Goal: Task Accomplishment & Management: Use online tool/utility

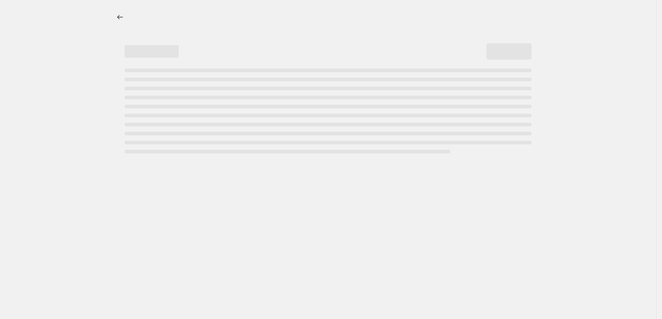
select select "percentage"
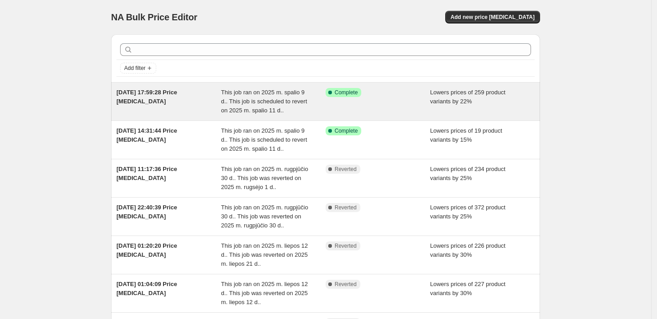
click at [228, 98] on span "This job ran on 2025 m. spalio 9 d.. This job is scheduled to revert on 2025 m.…" at bounding box center [264, 101] width 86 height 25
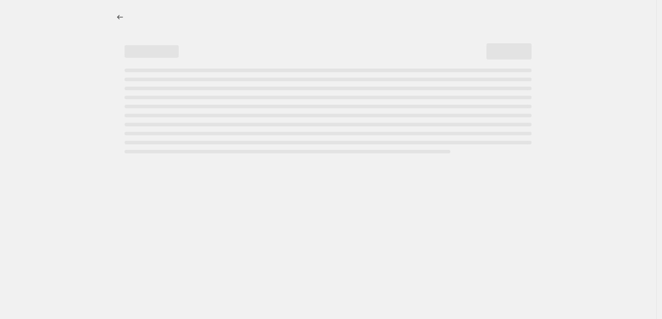
select select "percentage"
select select "collection"
select select "not_equal"
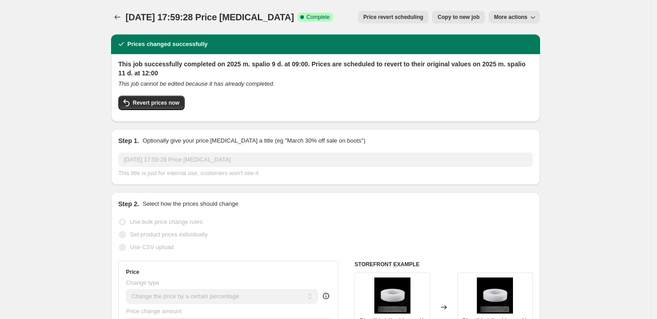
click at [536, 19] on icon "button" at bounding box center [532, 17] width 9 height 9
click at [394, 19] on span "Price revert scheduling" at bounding box center [394, 17] width 60 height 7
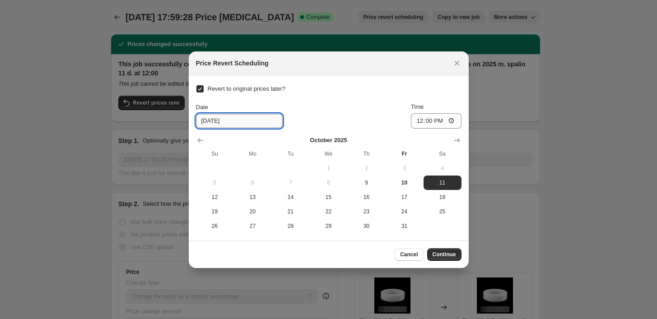
click at [239, 121] on input "[DATE]" at bounding box center [239, 121] width 87 height 14
click at [364, 98] on div "Revert to original prices later? Date 10/11/2025 Time 12:00 October 2025 Su Mo …" at bounding box center [329, 158] width 266 height 151
click at [255, 198] on span "13" at bounding box center [253, 197] width 31 height 7
type input "[DATE]"
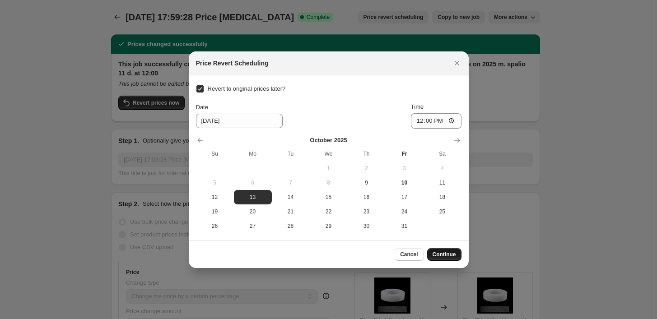
click at [445, 256] on span "Continue" at bounding box center [444, 254] width 23 height 7
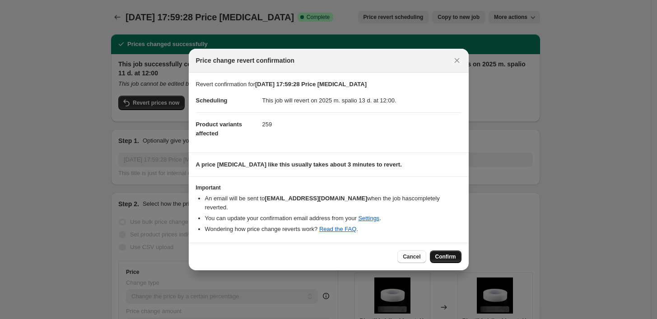
click at [454, 254] on span "Confirm" at bounding box center [445, 256] width 21 height 7
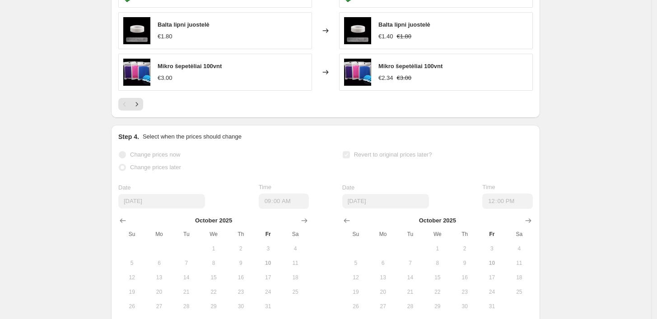
scroll to position [954, 0]
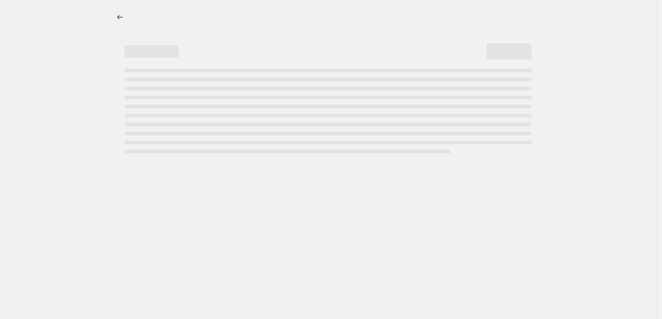
select select "percentage"
select select "collection"
select select "not_equal"
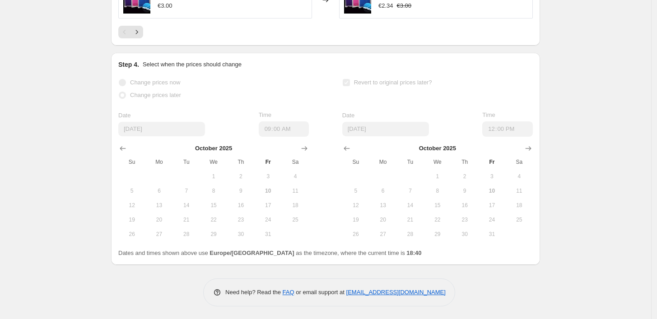
scroll to position [954, 0]
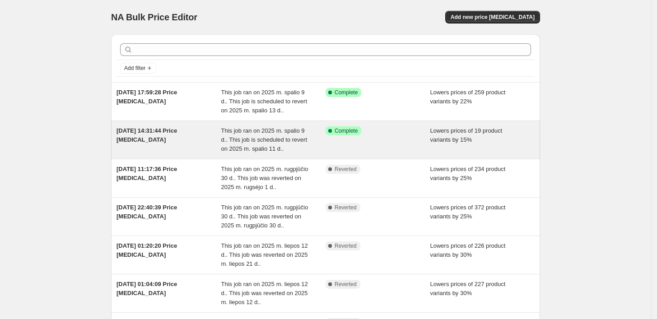
click at [256, 142] on span "This job ran on 2025 m. spalio 9 d.. This job is scheduled to revert on 2025 m.…" at bounding box center [264, 139] width 86 height 25
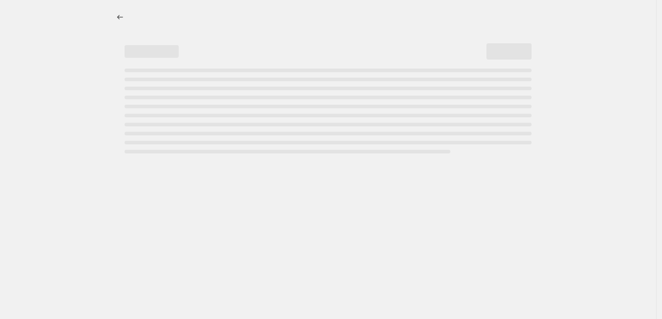
select select "percentage"
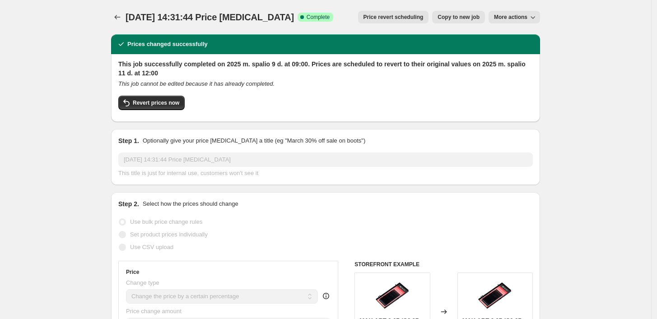
click at [403, 17] on span "Price revert scheduling" at bounding box center [394, 17] width 60 height 7
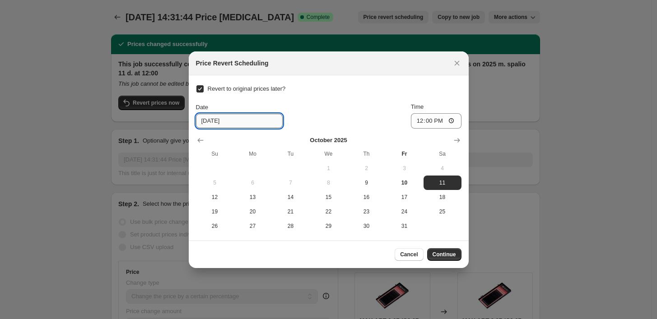
click at [235, 120] on input "[DATE]" at bounding box center [239, 121] width 87 height 14
click at [255, 198] on span "13" at bounding box center [253, 197] width 31 height 7
type input "[DATE]"
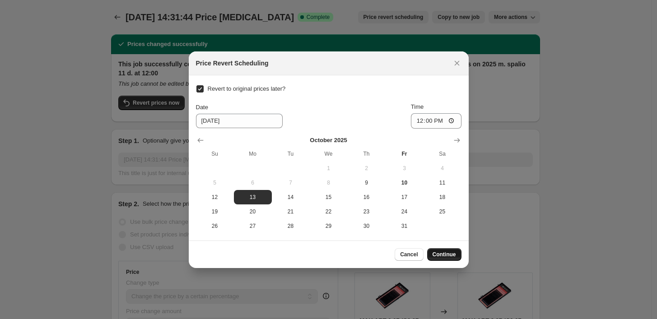
click at [438, 252] on span "Continue" at bounding box center [444, 254] width 23 height 7
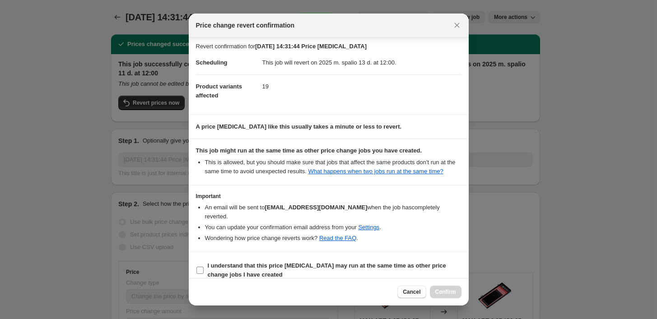
scroll to position [4, 0]
click at [284, 261] on b "I understand that this price [MEDICAL_DATA] may run at the same time as other p…" at bounding box center [327, 269] width 238 height 16
click at [204, 266] on input "I understand that this price [MEDICAL_DATA] may run at the same time as other p…" at bounding box center [199, 269] width 7 height 7
checkbox input "true"
click at [438, 291] on span "Confirm" at bounding box center [445, 292] width 21 height 7
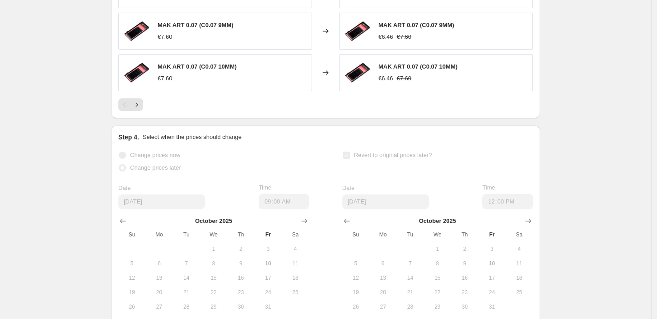
scroll to position [934, 0]
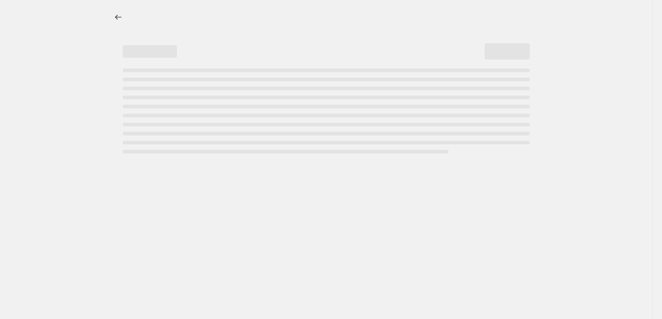
select select "percentage"
